Goal: Find contact information: Find contact information

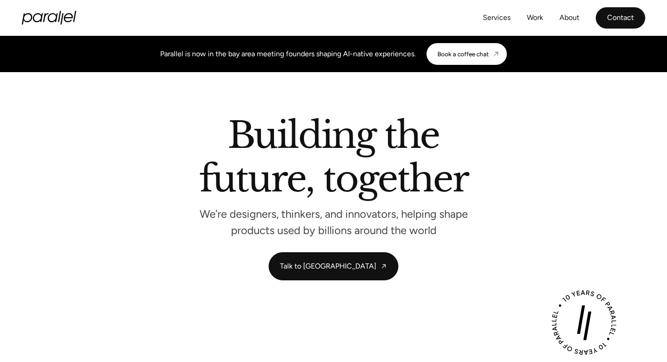
click at [613, 17] on link "Contact" at bounding box center [620, 17] width 49 height 21
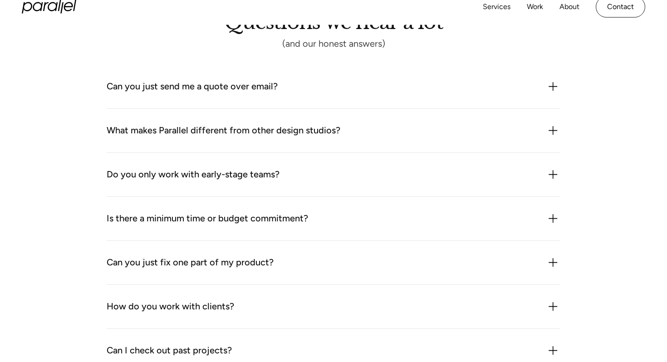
scroll to position [737, 0]
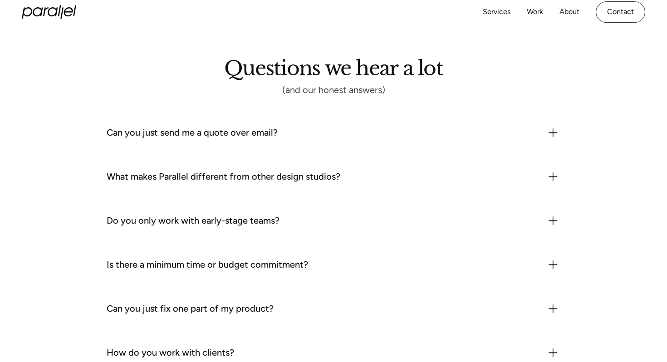
click at [252, 132] on div "Can you just send me a quote over email?" at bounding box center [192, 133] width 171 height 15
